Goal: Task Accomplishment & Management: Use online tool/utility

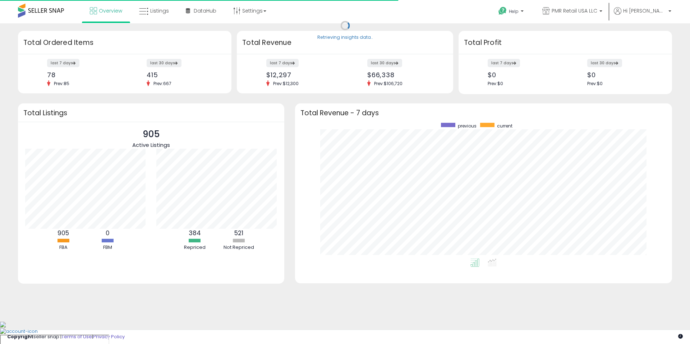
scroll to position [136, 363]
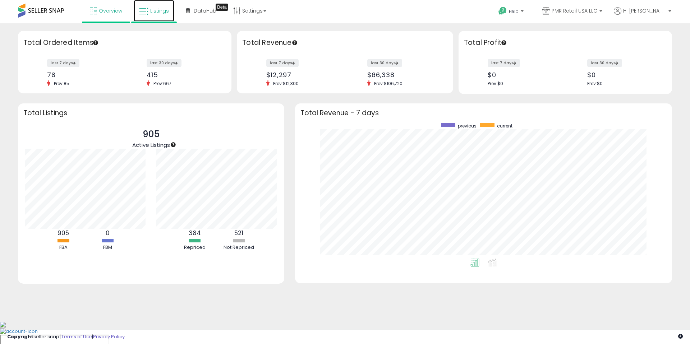
click at [164, 18] on link "Listings" at bounding box center [154, 11] width 41 height 22
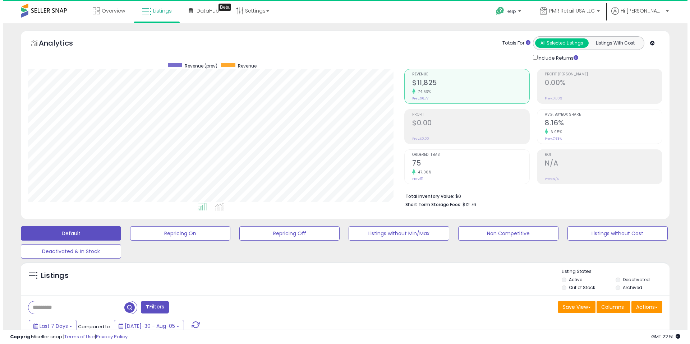
scroll to position [147, 376]
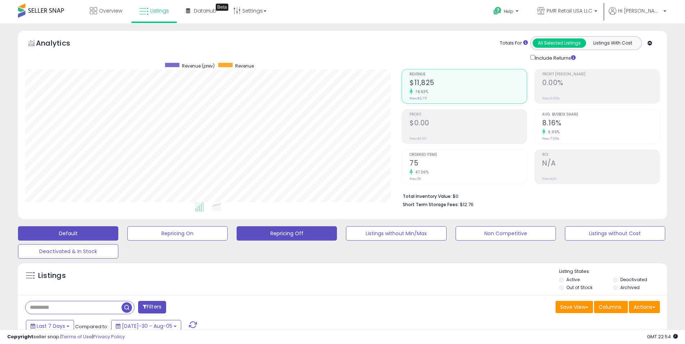
click at [227, 237] on button "Repricing Off" at bounding box center [177, 233] width 100 height 14
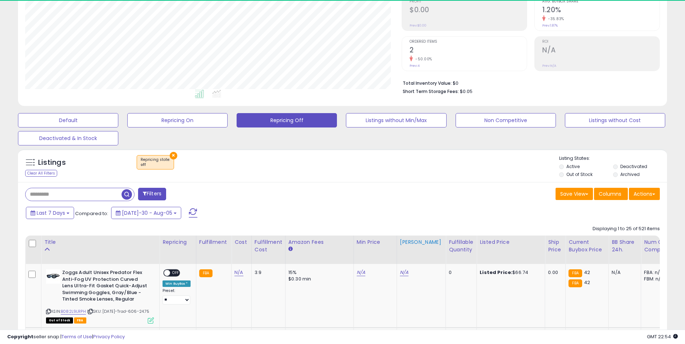
scroll to position [147, 376]
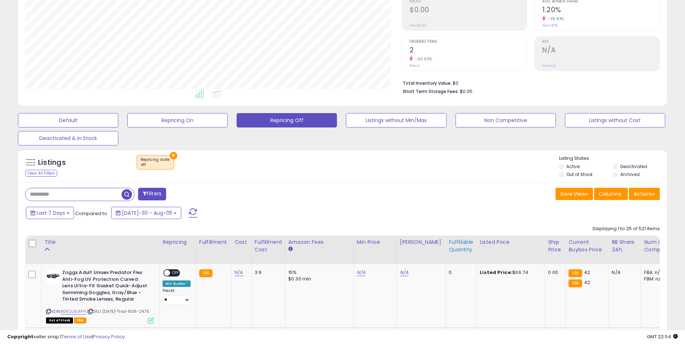
click at [454, 248] on div "Fulfillable Quantity" at bounding box center [460, 246] width 25 height 15
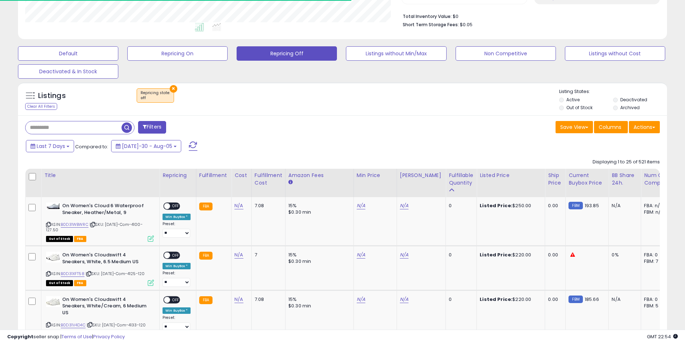
scroll to position [214, 0]
